Goal: Check status

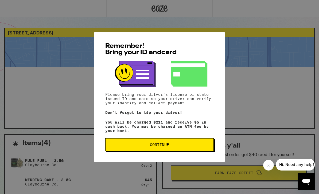
click at [166, 146] on span "Continue" at bounding box center [159, 145] width 19 height 4
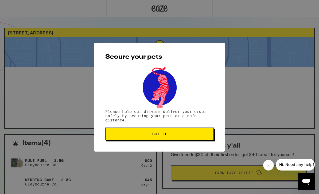
click at [176, 139] on button "Got it" at bounding box center [159, 134] width 108 height 13
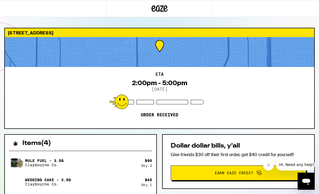
click at [315, 183] on div "[STREET_ADDRESS] 2:00pm - 5:00pm [DATE] Order received Items ( 4 ) Mule Fuel - …" at bounding box center [159, 171] width 319 height 286
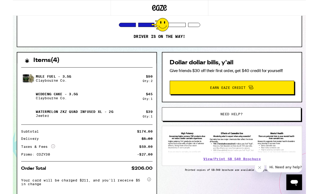
scroll to position [105, 0]
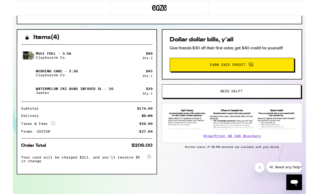
click at [244, 97] on span "Need help?" at bounding box center [238, 99] width 24 height 4
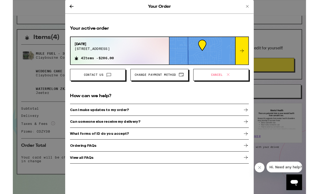
click at [217, 111] on div "Your active order [DATE] [STREET_ADDRESS] 4 Items - $206.00 Contact Us Change P…" at bounding box center [159, 103] width 194 height 150
click at [253, 119] on icon at bounding box center [253, 119] width 6 height 6
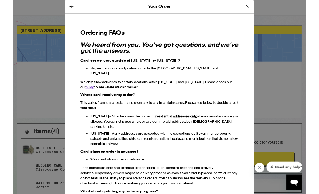
click at [61, 6] on icon at bounding box center [64, 7] width 6 height 6
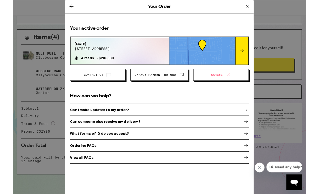
click at [201, 151] on div "What forms of ID do you accept?" at bounding box center [159, 145] width 194 height 13
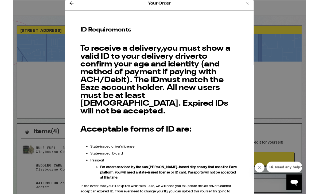
scroll to position [5, 0]
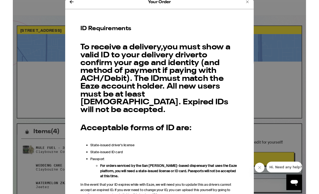
click at [64, 2] on icon at bounding box center [64, 2] width 4 height 4
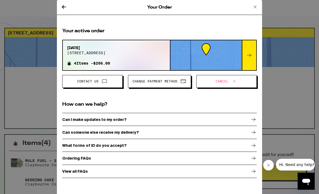
click at [105, 55] on div "Your Order Your active order [DATE] [STREET_ADDRESS] 4 Items - $206.00 Contact …" at bounding box center [159, 97] width 319 height 194
click at [105, 55] on div "Your active order [DATE] [STREET_ADDRESS] 4 Items - $206.00 Contact Us Change P…" at bounding box center [159, 58] width 194 height 60
click at [136, 57] on div "[DATE][STREET_ADDRESS] 4 Items - $206.00" at bounding box center [116, 55] width 107 height 29
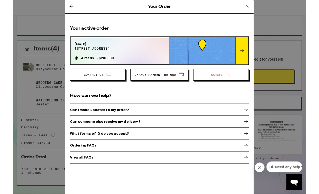
click at [257, 6] on icon at bounding box center [255, 7] width 6 height 6
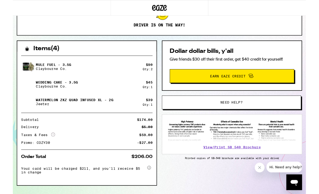
click at [242, 112] on span "Need help?" at bounding box center [238, 112] width 24 height 4
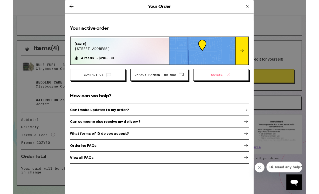
scroll to position [37, 0]
click at [205, 165] on div "View all FAQs" at bounding box center [159, 171] width 194 height 13
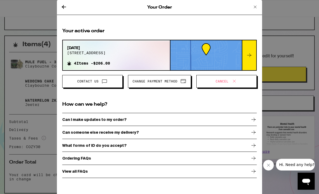
click at [254, 6] on icon at bounding box center [255, 7] width 6 height 6
